Goal: Navigation & Orientation: Find specific page/section

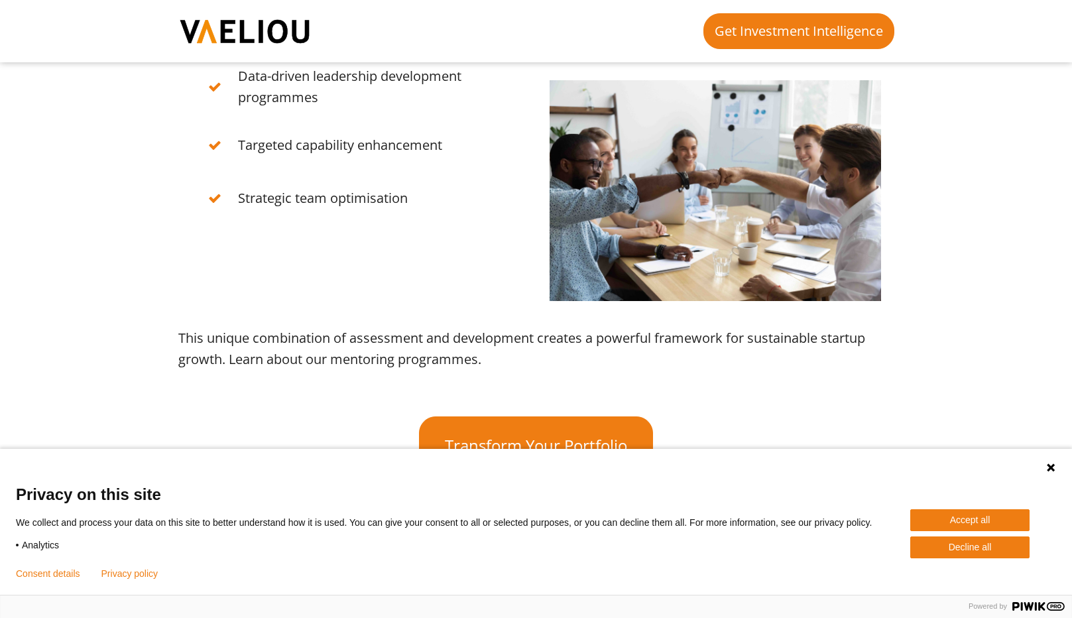
scroll to position [2188, 0]
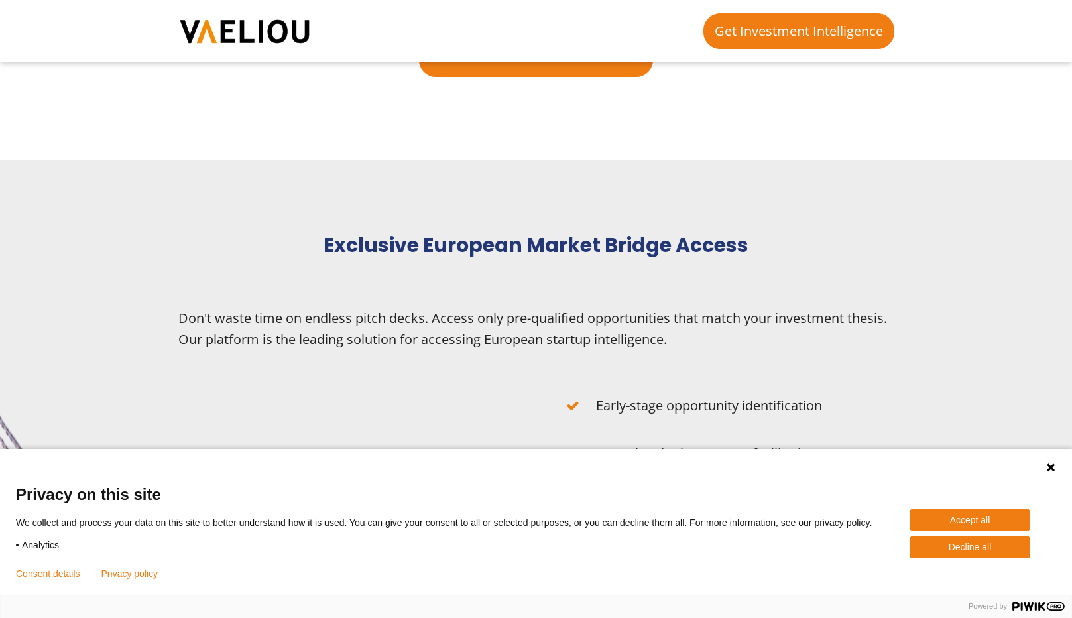
click at [966, 523] on button "Accept all" at bounding box center [969, 520] width 119 height 22
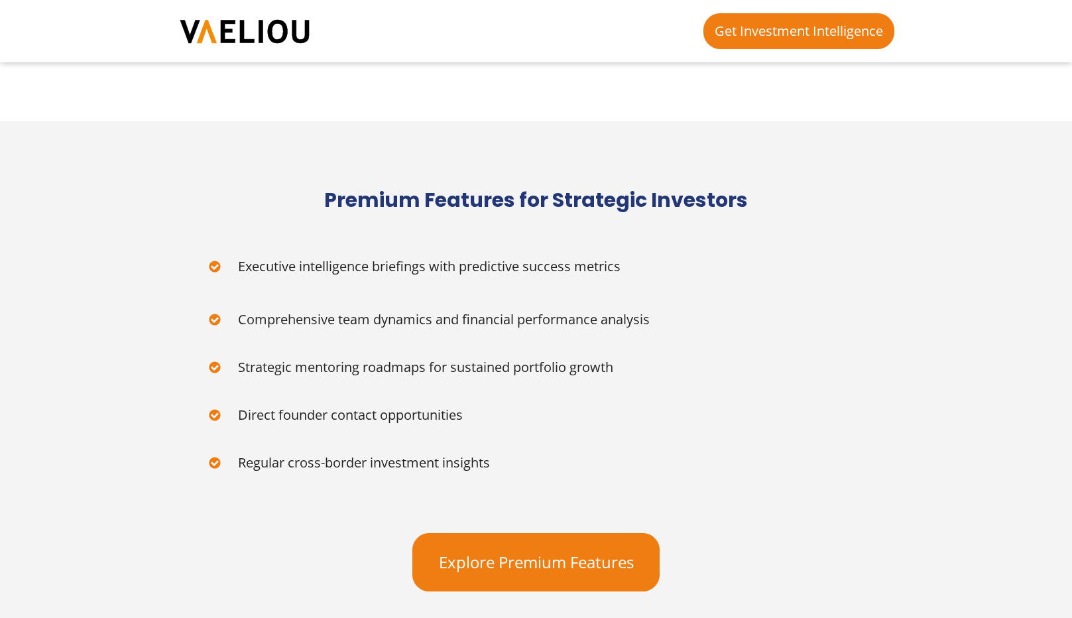
scroll to position [3362, 0]
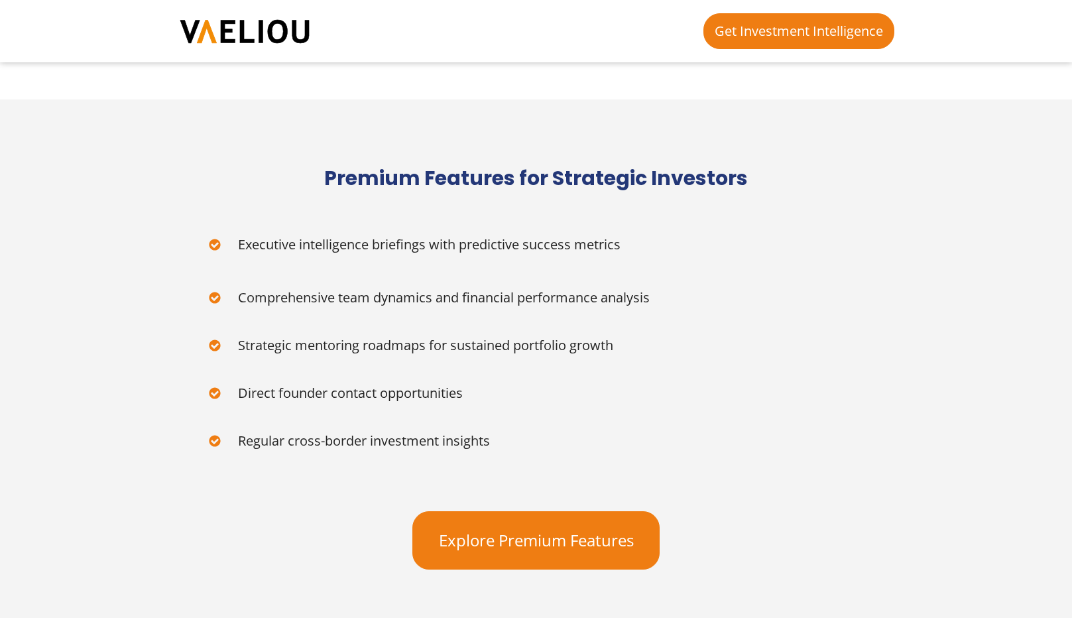
click at [240, 23] on img at bounding box center [244, 31] width 133 height 27
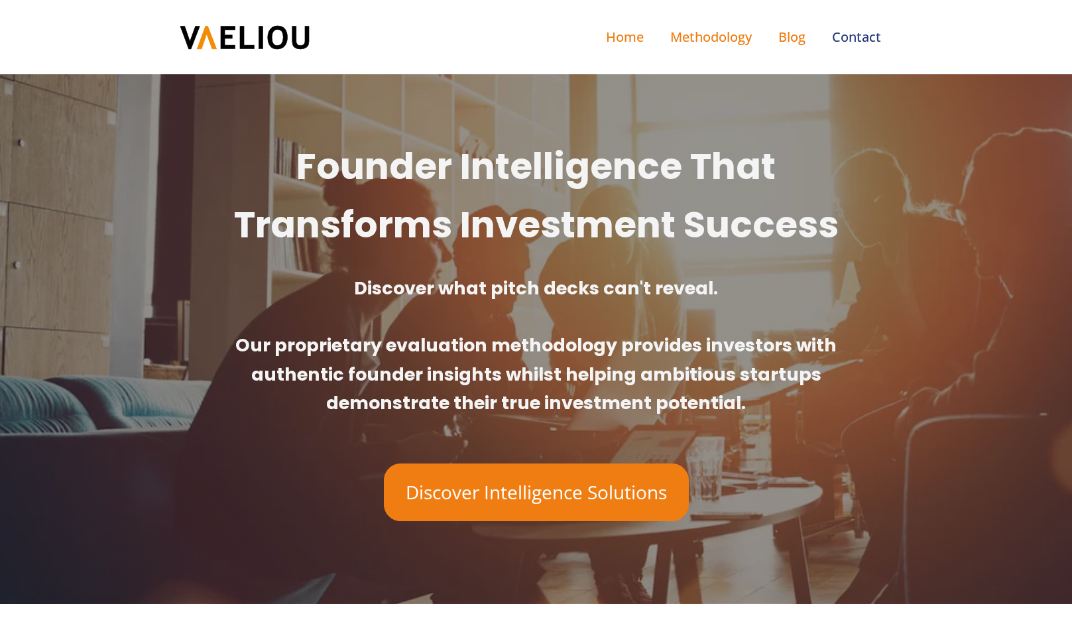
click at [854, 43] on link "Contact" at bounding box center [857, 37] width 76 height 48
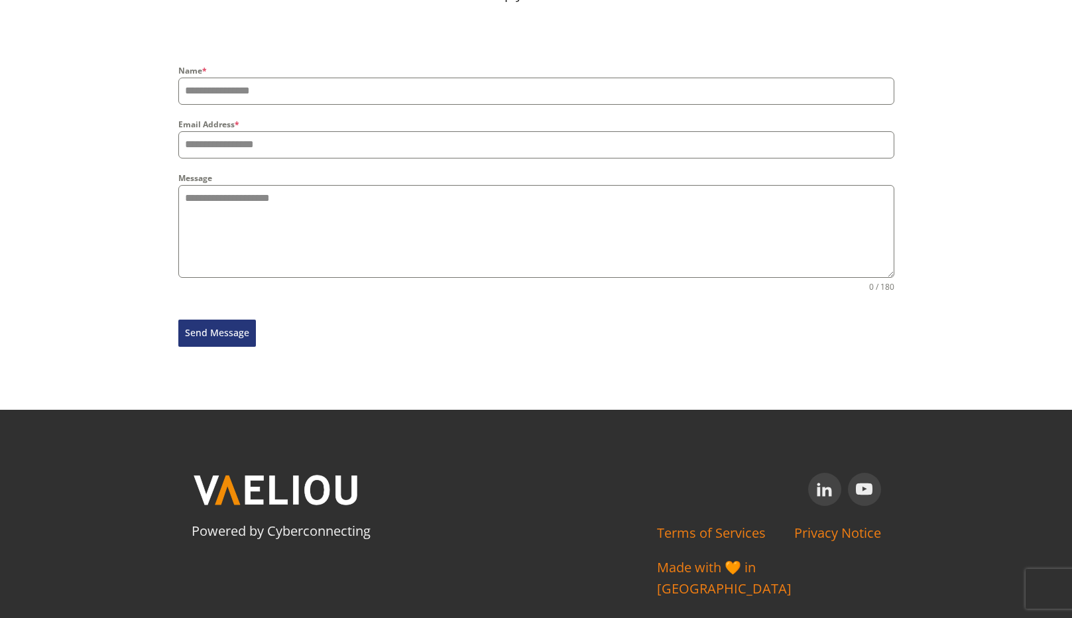
scroll to position [189, 0]
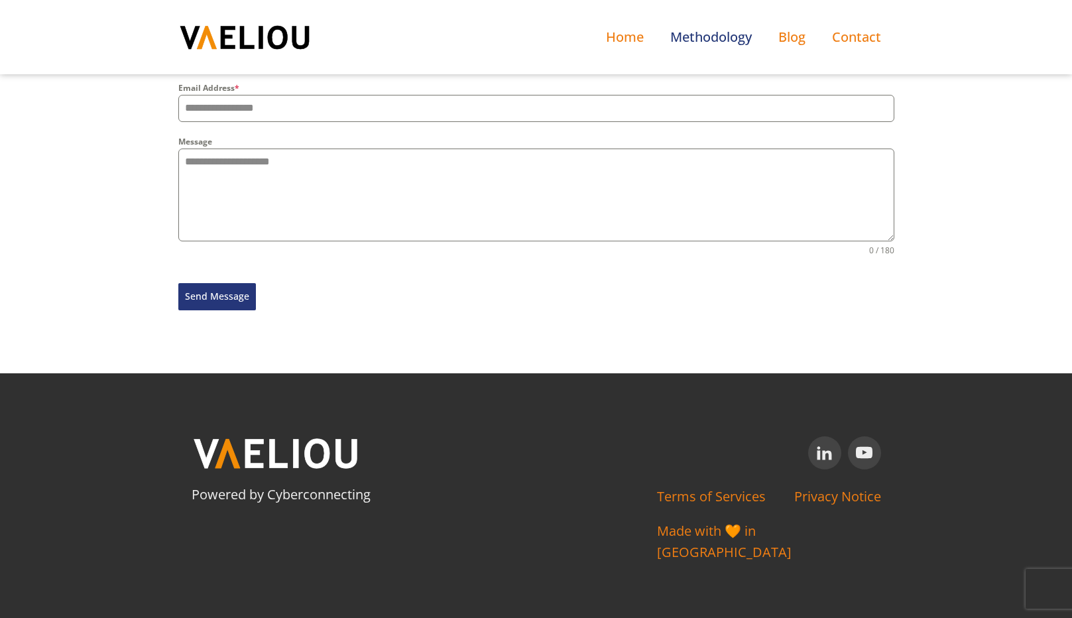
click at [698, 45] on link "Methodology" at bounding box center [711, 37] width 108 height 48
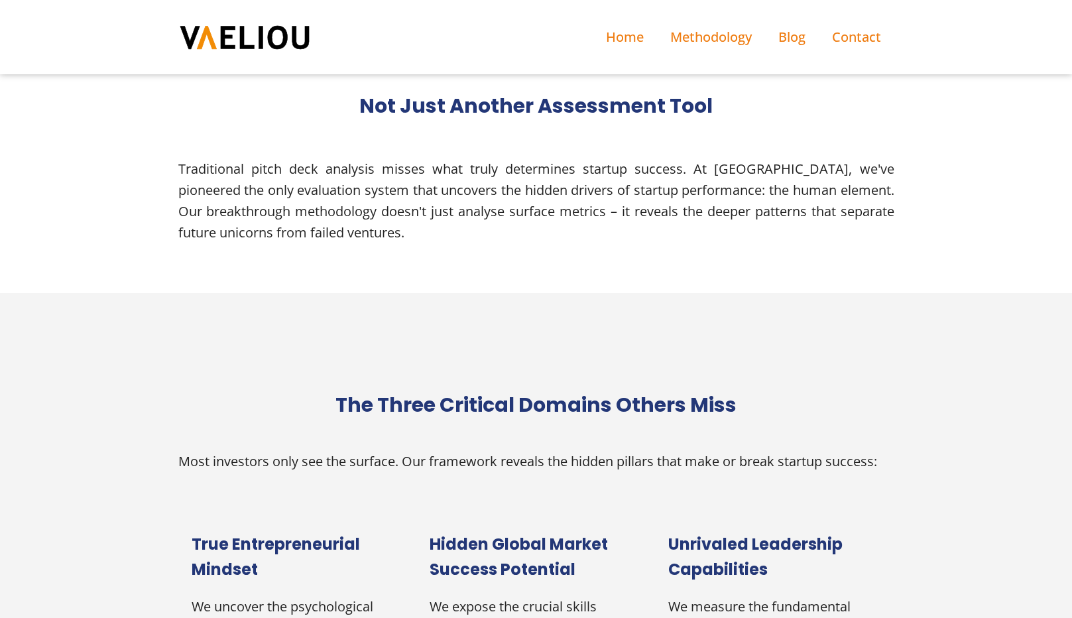
scroll to position [531, 0]
